Goal: Task Accomplishment & Management: Complete application form

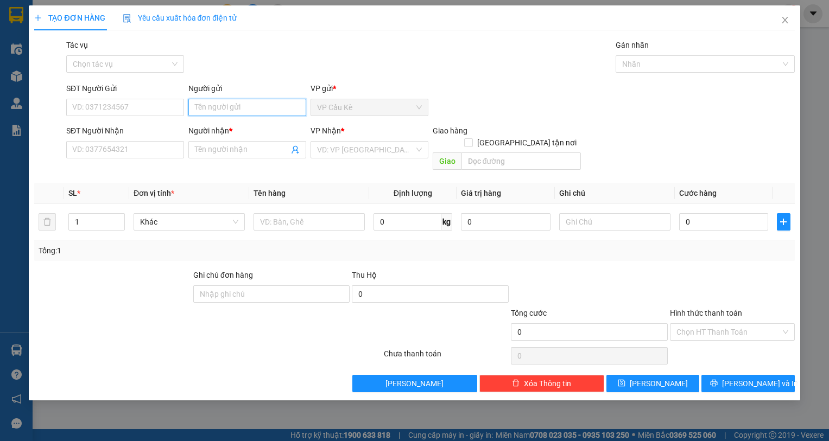
click at [223, 111] on input "Người gửi" at bounding box center [247, 107] width 118 height 17
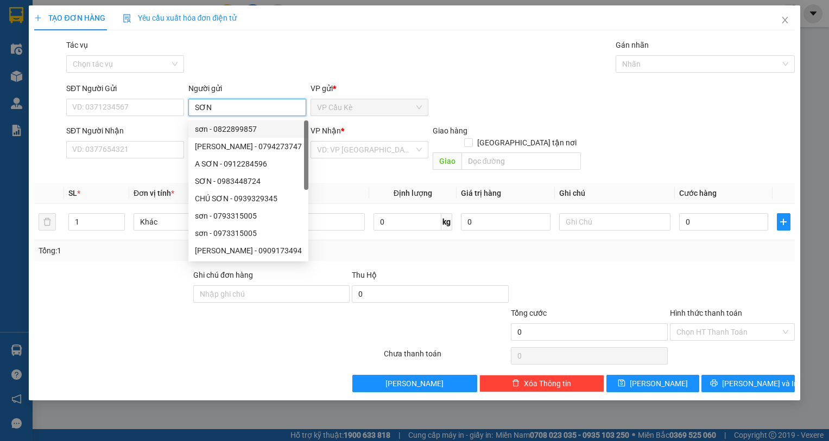
type input "SƠN"
click at [176, 132] on div "SĐT Người Nhận" at bounding box center [125, 131] width 118 height 12
click at [176, 141] on input "SĐT Người Nhận" at bounding box center [125, 149] width 118 height 17
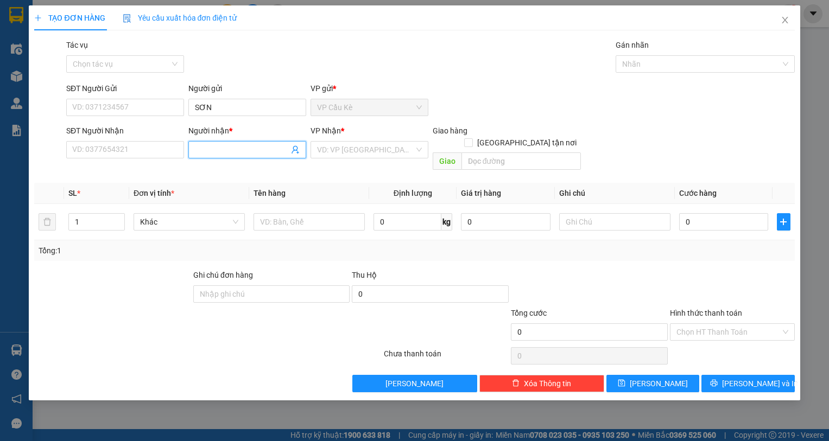
click at [217, 147] on input "Người nhận *" at bounding box center [242, 150] width 94 height 12
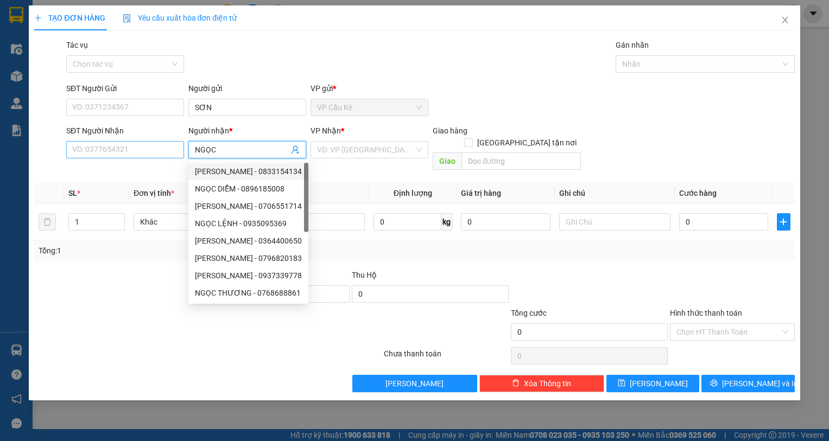
type input "NGỌC"
click at [155, 147] on input "SĐT Người Nhận" at bounding box center [125, 149] width 118 height 17
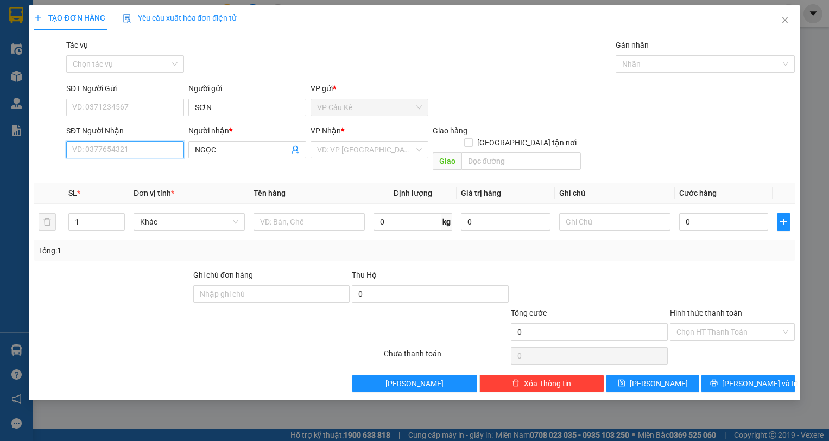
click at [133, 149] on input "SĐT Người Nhận" at bounding box center [125, 149] width 118 height 17
click at [137, 156] on input "6566" at bounding box center [125, 149] width 118 height 17
drag, startPoint x: 136, startPoint y: 153, endPoint x: 140, endPoint y: 143, distance: 11.0
click at [139, 147] on input "6566" at bounding box center [125, 149] width 118 height 17
type input "6"
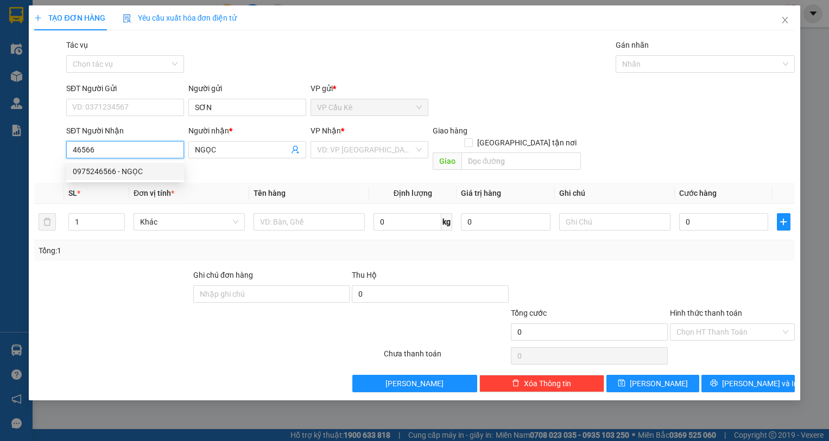
drag, startPoint x: 163, startPoint y: 168, endPoint x: 194, endPoint y: 190, distance: 38.1
click at [172, 178] on div "0975246566 - NGỌC" at bounding box center [125, 171] width 118 height 17
type input "0975246566"
type input "NGỌC"
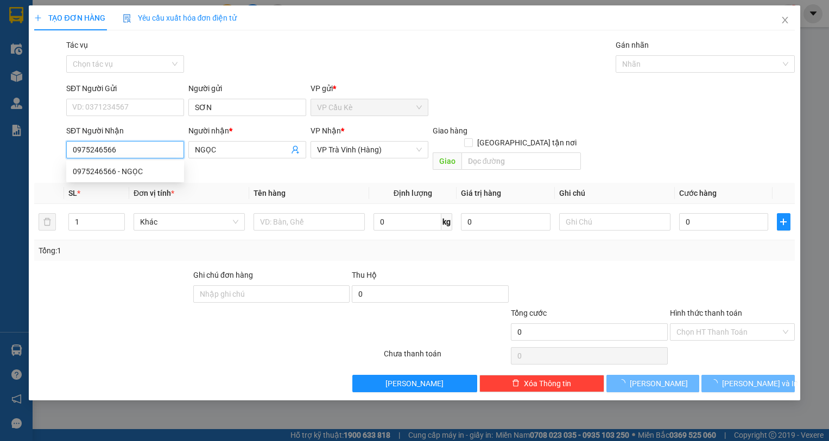
type input "40.000"
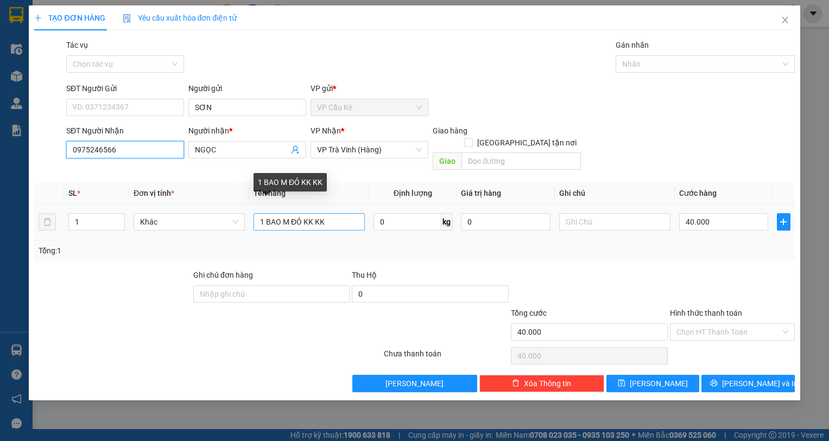
type input "0975246566"
click at [304, 213] on input "1 BAO M ĐỎ KK KK" at bounding box center [309, 221] width 111 height 17
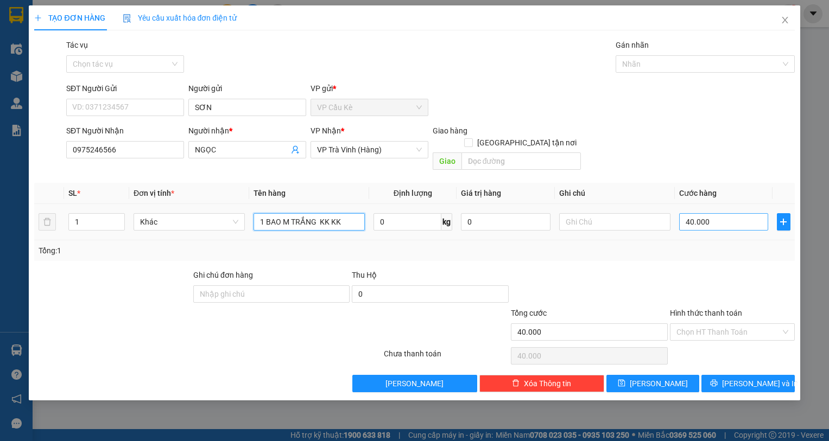
type input "1 BAO M TRẮNG KK KK"
click at [730, 214] on input "40.000" at bounding box center [724, 221] width 90 height 17
type input "0"
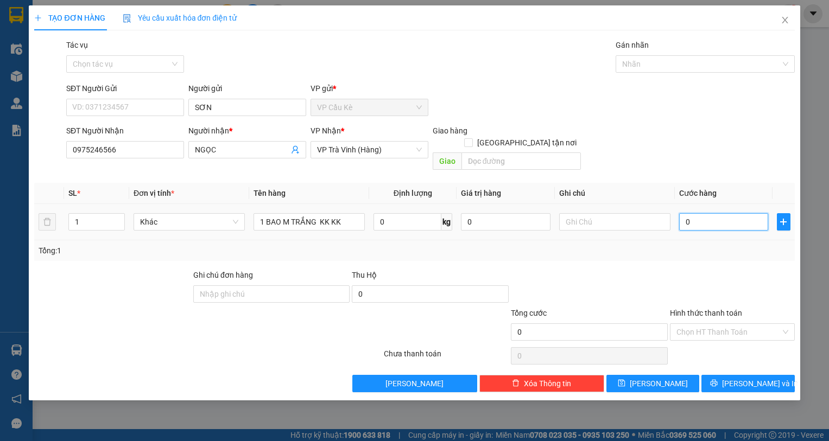
type input "2"
type input "02"
type input "25"
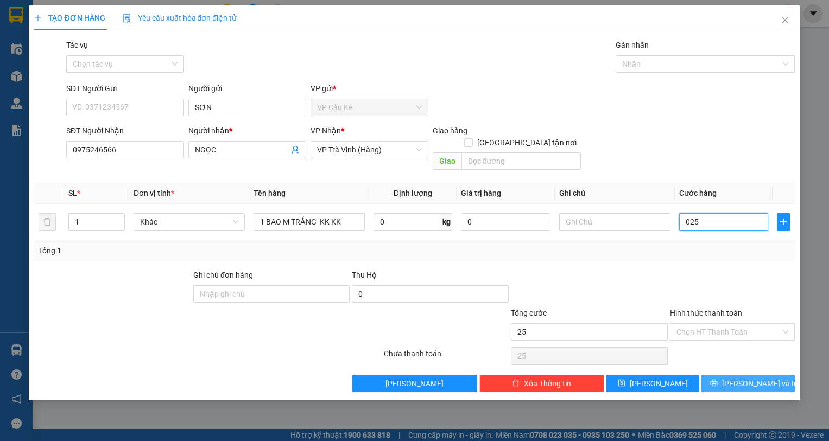
type input "025"
type input "25.000"
click at [741, 378] on span "[PERSON_NAME] và In" at bounding box center [760, 384] width 76 height 12
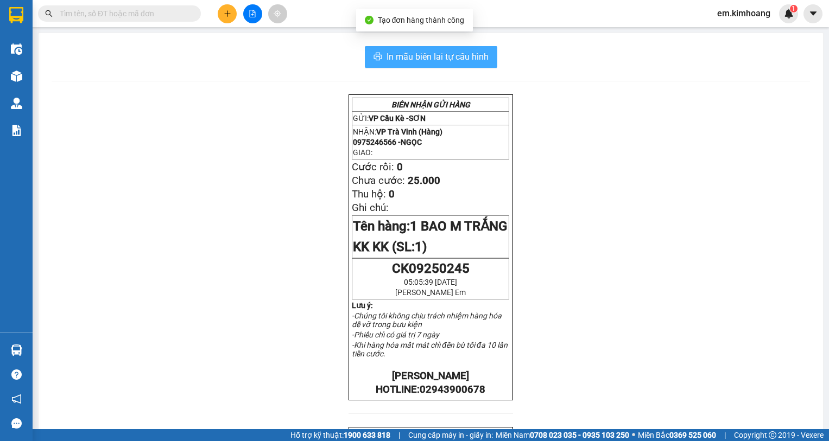
drag, startPoint x: 434, startPoint y: 56, endPoint x: 486, endPoint y: 109, distance: 73.7
click at [439, 56] on span "In mẫu biên lai tự cấu hình" at bounding box center [438, 57] width 102 height 14
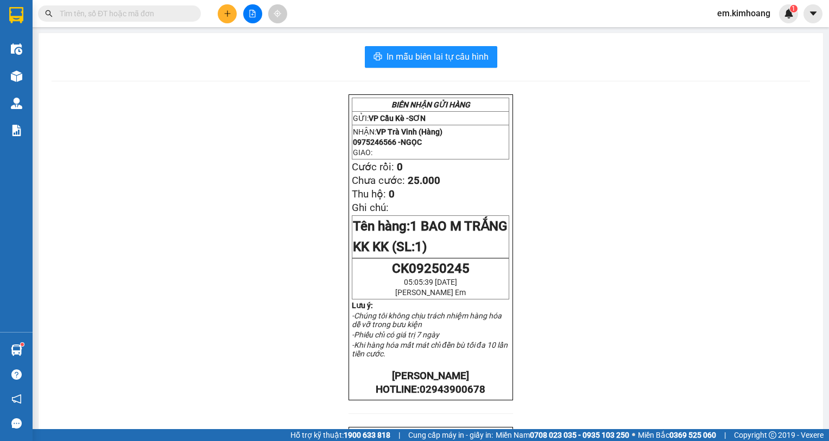
click at [164, 318] on div "BIÊN NHẬN GỬI HÀNG GỬI: VP Cầu Kè - SƠN NHẬN: VP Trà Vinh (Hàng) 0975246566 - N…" at bounding box center [431, 392] width 759 height 597
click at [146, 308] on div "BIÊN NHẬN GỬI HÀNG GỬI: VP Cầu Kè - SƠN NHẬN: VP Trà Vinh (Hàng) 0975246566 - N…" at bounding box center [431, 392] width 759 height 597
click at [133, 300] on div "BIÊN NHẬN GỬI HÀNG GỬI: VP Cầu Kè - SƠN NHẬN: VP Trà Vinh (Hàng) 0975246566 - N…" at bounding box center [431, 392] width 759 height 597
click at [120, 299] on div "BIÊN NHẬN GỬI HÀNG GỬI: VP Cầu Kè - SƠN NHẬN: VP Trà Vinh (Hàng) 0975246566 - N…" at bounding box center [431, 392] width 759 height 597
click at [113, 298] on div "BIÊN NHẬN GỬI HÀNG GỬI: VP Cầu Kè - SƠN NHẬN: VP Trà Vinh (Hàng) 0975246566 - N…" at bounding box center [431, 392] width 759 height 597
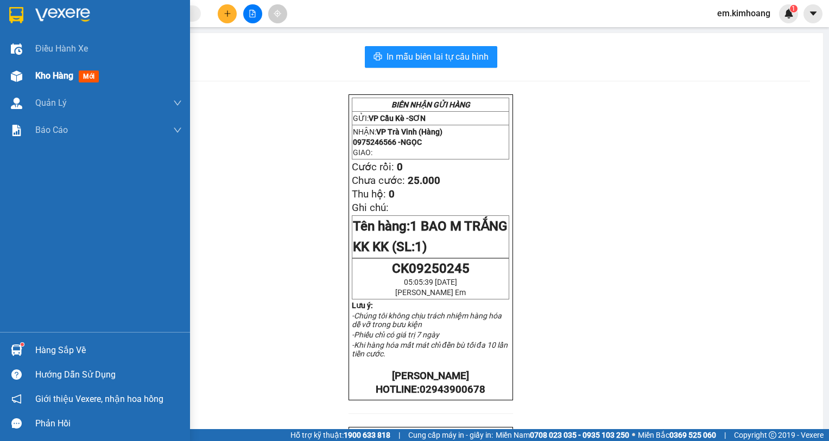
drag, startPoint x: 70, startPoint y: 67, endPoint x: 154, endPoint y: 115, distance: 96.8
click at [70, 68] on div "Kho hàng mới" at bounding box center [108, 75] width 147 height 27
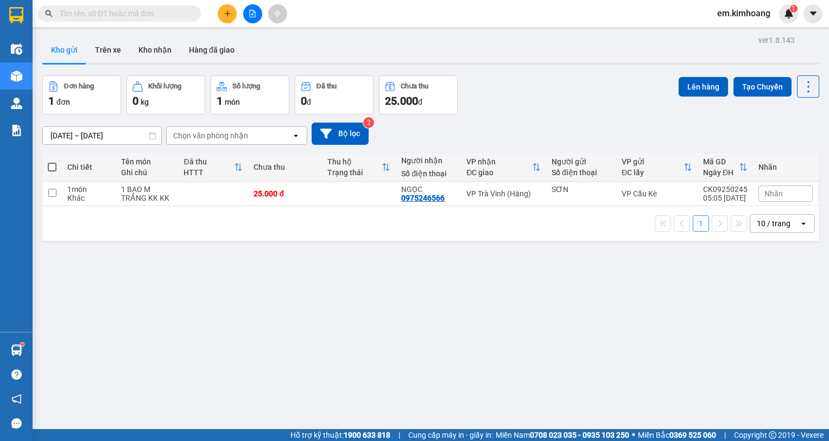
drag, startPoint x: 155, startPoint y: 47, endPoint x: 159, endPoint y: 65, distance: 17.8
click at [157, 47] on button "Kho nhận" at bounding box center [155, 50] width 51 height 26
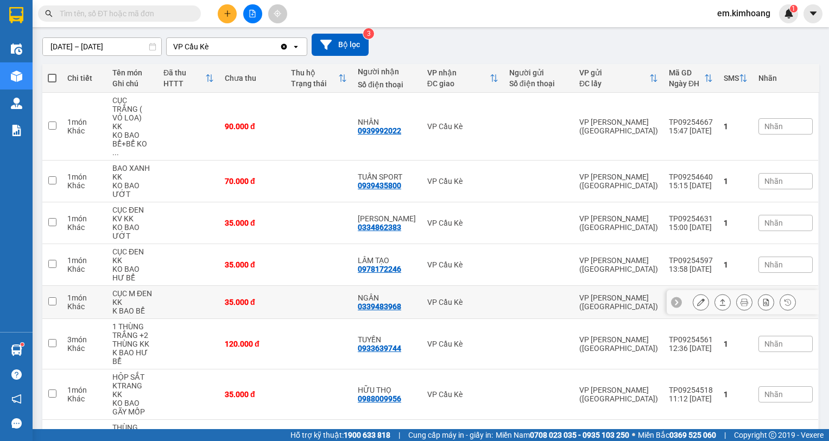
scroll to position [146, 0]
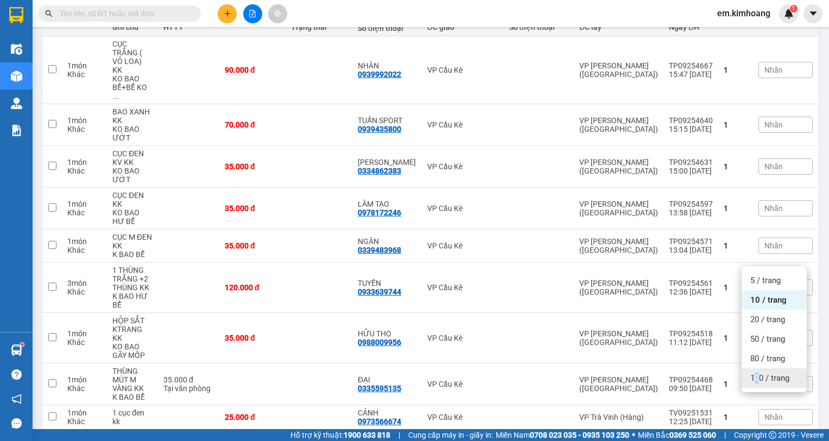
click at [758, 381] on span "100 / trang" at bounding box center [769, 378] width 39 height 11
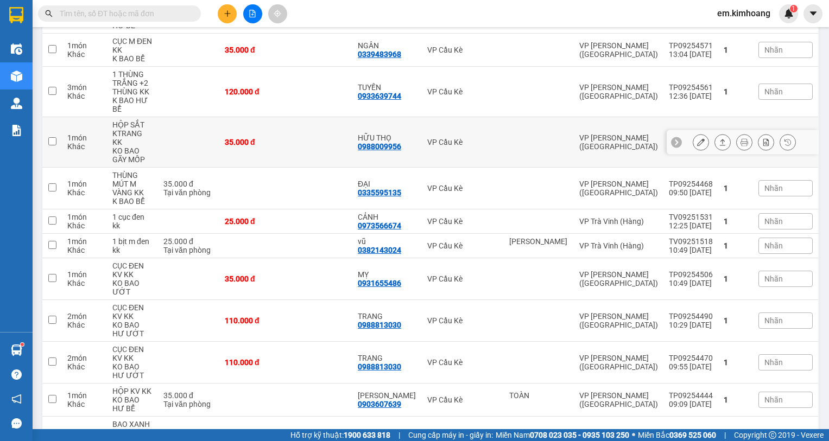
scroll to position [363, 0]
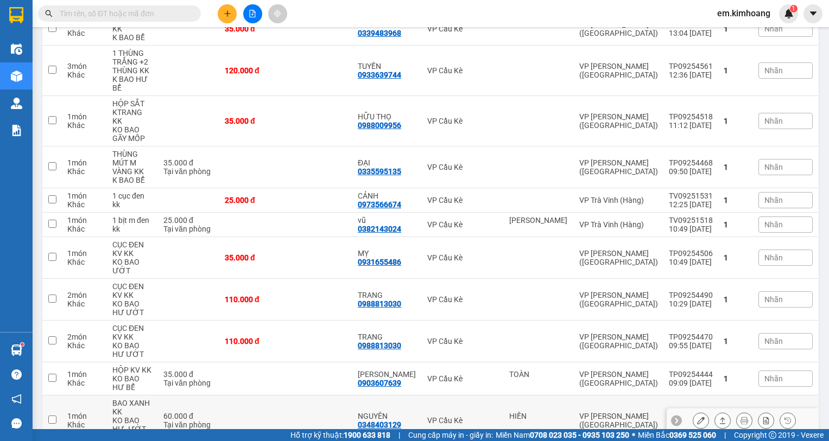
drag, startPoint x: 500, startPoint y: 352, endPoint x: 512, endPoint y: 352, distance: 11.9
click at [504, 396] on td "VP Cầu Kè" at bounding box center [463, 421] width 82 height 51
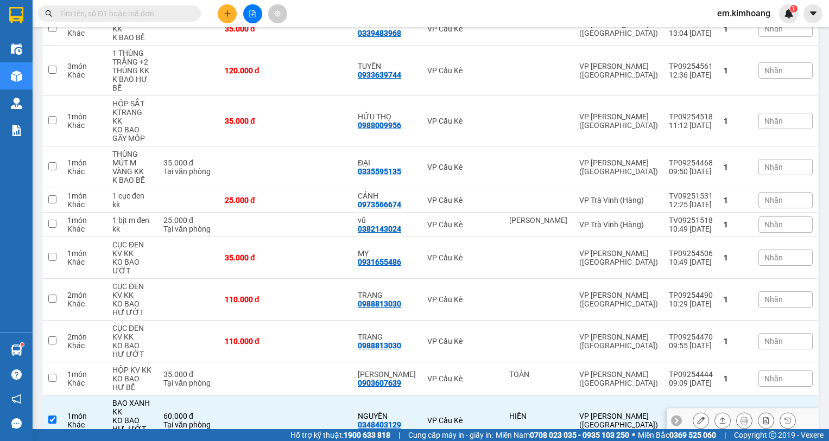
drag, startPoint x: 512, startPoint y: 352, endPoint x: 520, endPoint y: 355, distance: 9.3
click at [515, 396] on td "HIỀN" at bounding box center [539, 421] width 70 height 51
checkbox input "false"
